Goal: Task Accomplishment & Management: Manage account settings

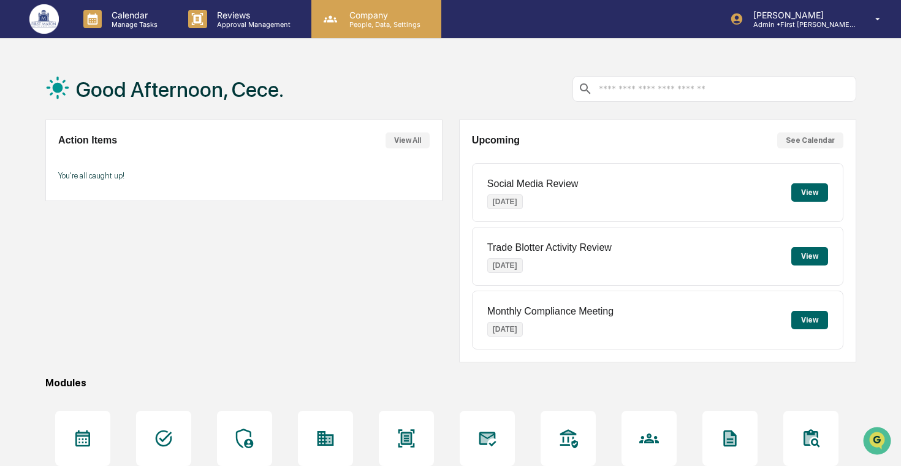
click at [413, 25] on p "People, Data, Settings" at bounding box center [383, 24] width 87 height 9
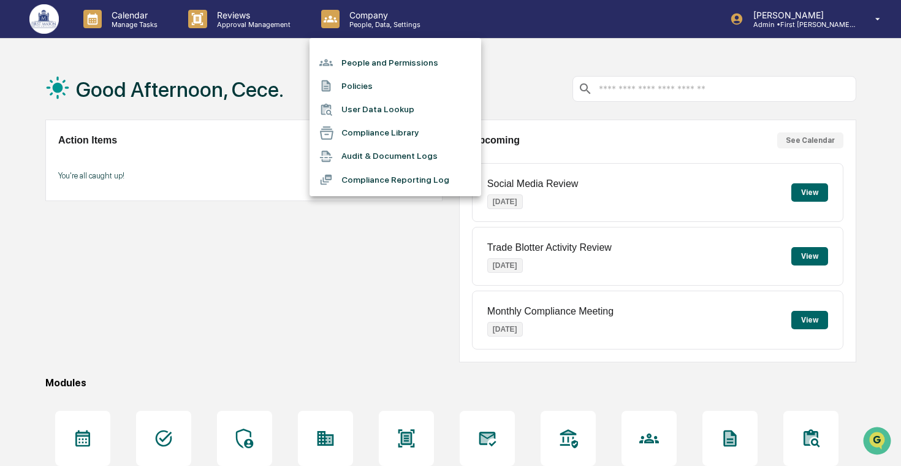
click at [416, 52] on li "People and Permissions" at bounding box center [396, 62] width 172 height 23
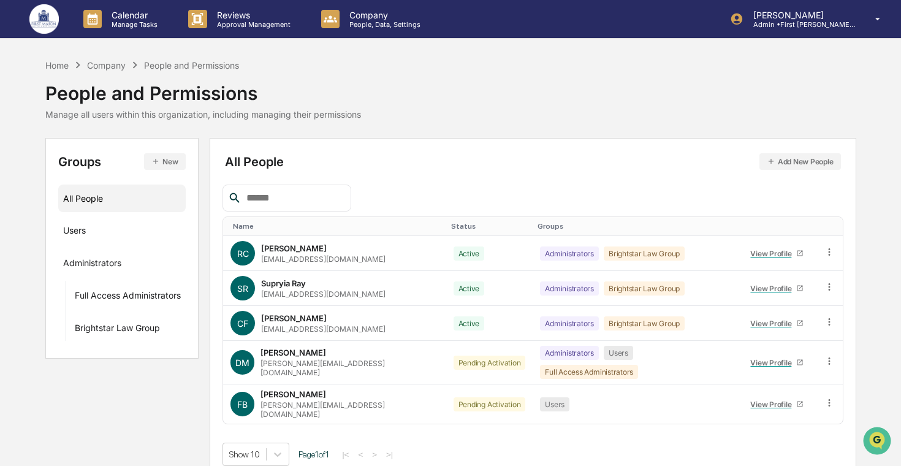
scroll to position [4, 0]
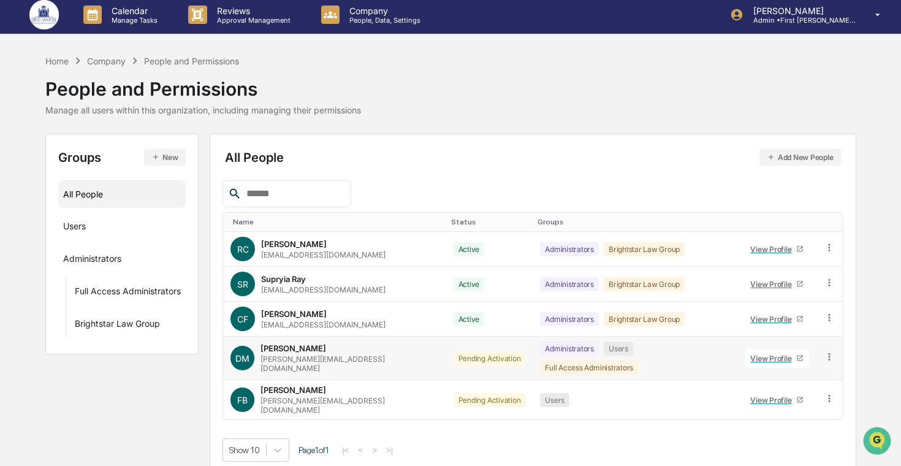
click at [829, 353] on icon at bounding box center [830, 356] width 2 height 7
click at [781, 398] on div "Change Status" at bounding box center [774, 401] width 102 height 15
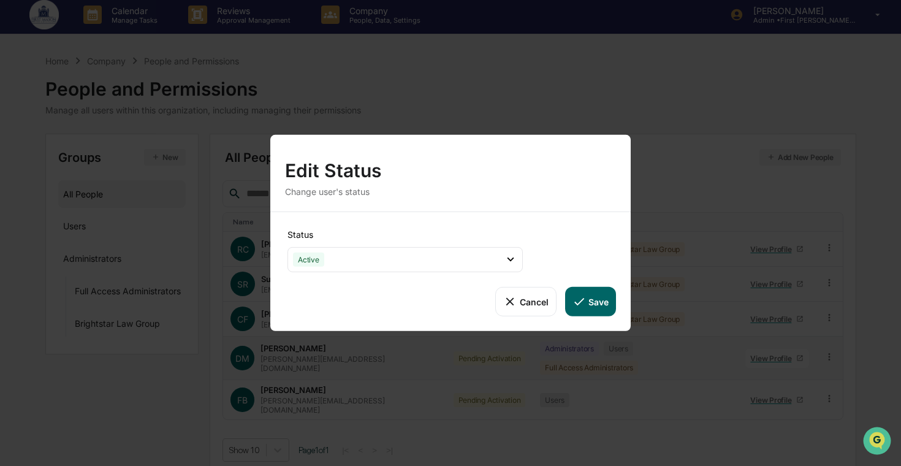
click at [578, 302] on icon at bounding box center [579, 301] width 13 height 13
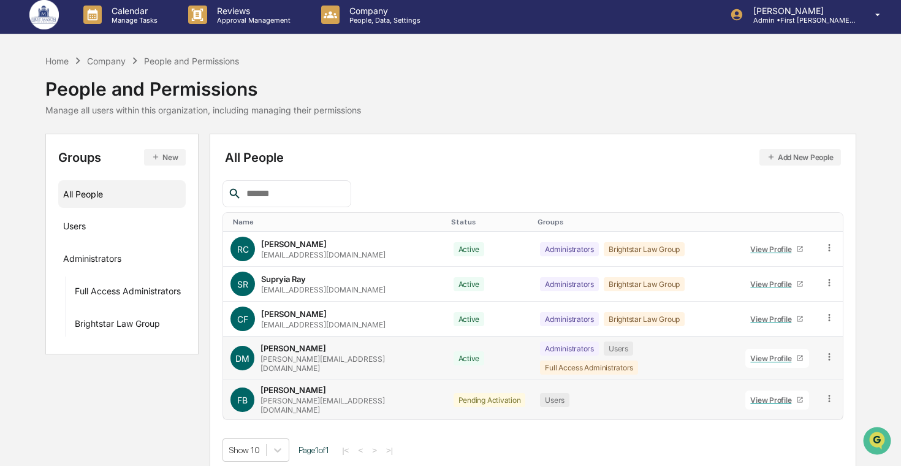
click at [829, 393] on icon at bounding box center [830, 399] width 12 height 12
click at [783, 436] on div "Change Status" at bounding box center [774, 443] width 102 height 15
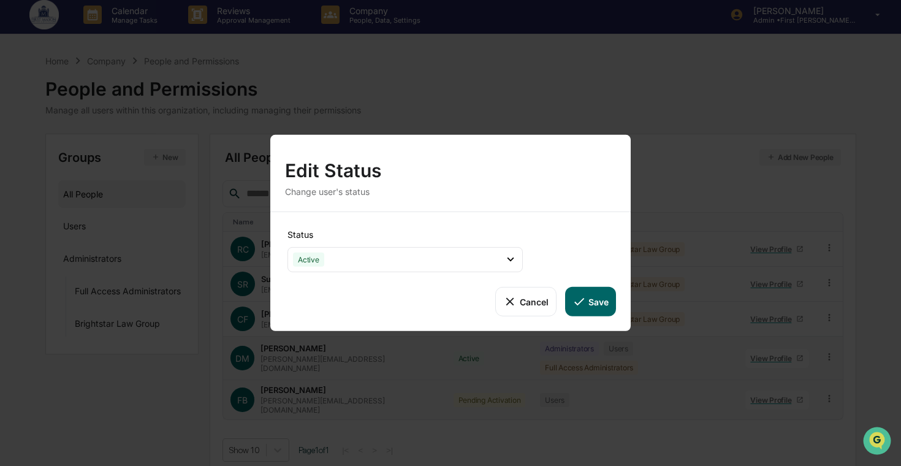
click at [607, 304] on button "Save" at bounding box center [590, 301] width 51 height 29
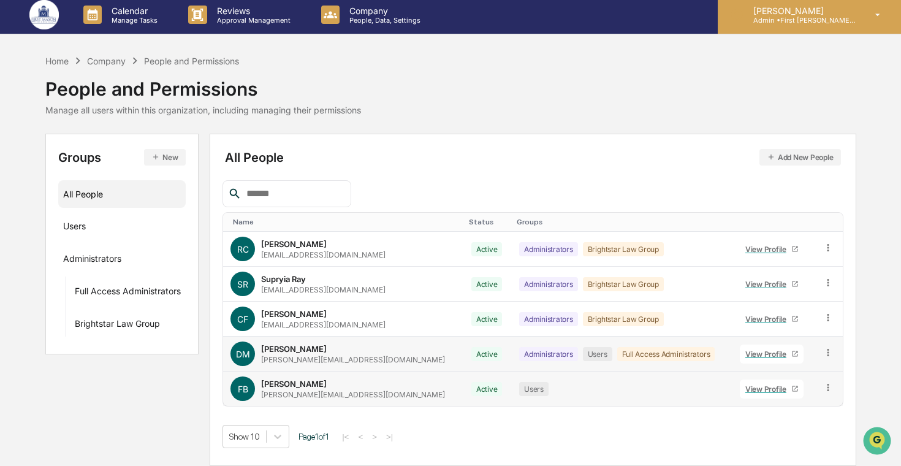
click at [833, 15] on p "[PERSON_NAME]" at bounding box center [801, 11] width 114 height 10
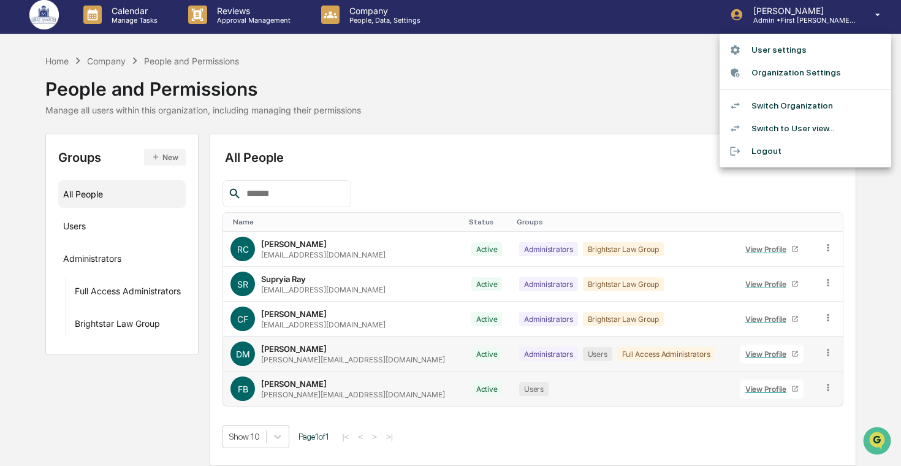
click at [807, 112] on li "Switch Organization" at bounding box center [806, 105] width 172 height 23
